Goal: Task Accomplishment & Management: Complete application form

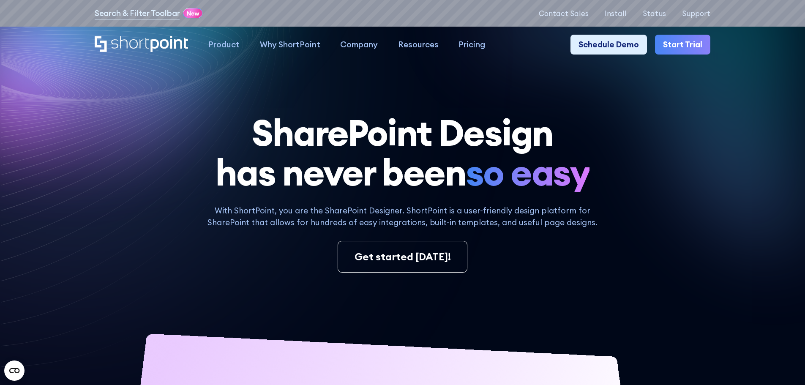
click at [683, 40] on link "Start Trial" at bounding box center [682, 45] width 55 height 20
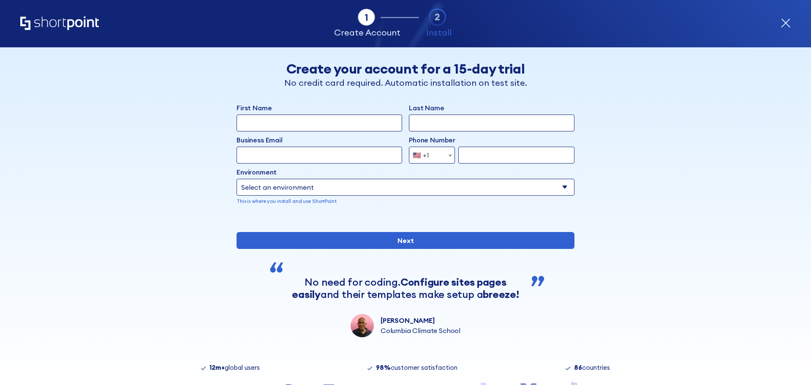
click at [441, 187] on select "Select an environment Microsoft 365 SharePoint Online SharePoint 2019 (On-Premi…" at bounding box center [406, 187] width 338 height 17
click at [730, 54] on div "Tab 1 Tab 2 Tab 3 Tab 4 Tell us more about you New customer Existing customer B…" at bounding box center [405, 215] width 811 height 337
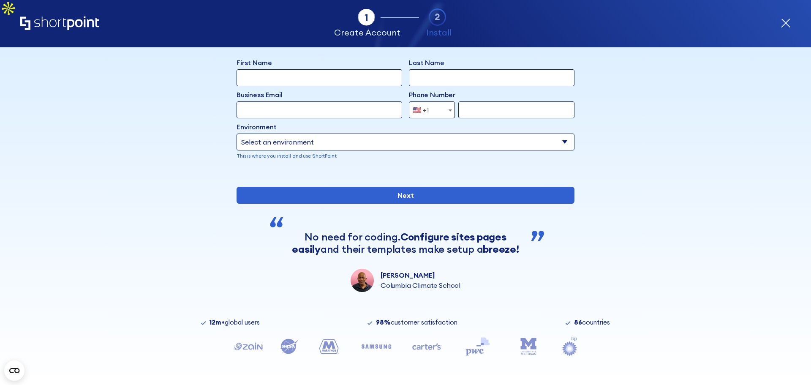
scroll to position [73, 0]
click at [782, 27] on icon "form" at bounding box center [785, 23] width 8 height 8
